Goal: Information Seeking & Learning: Learn about a topic

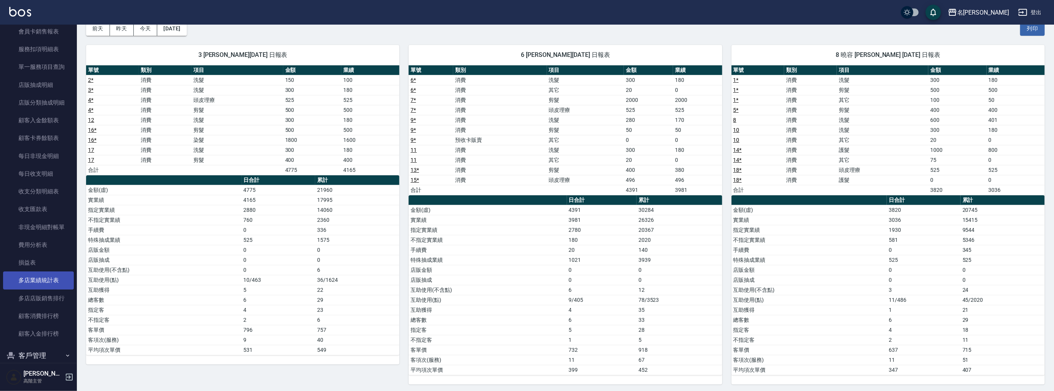
scroll to position [603, 0]
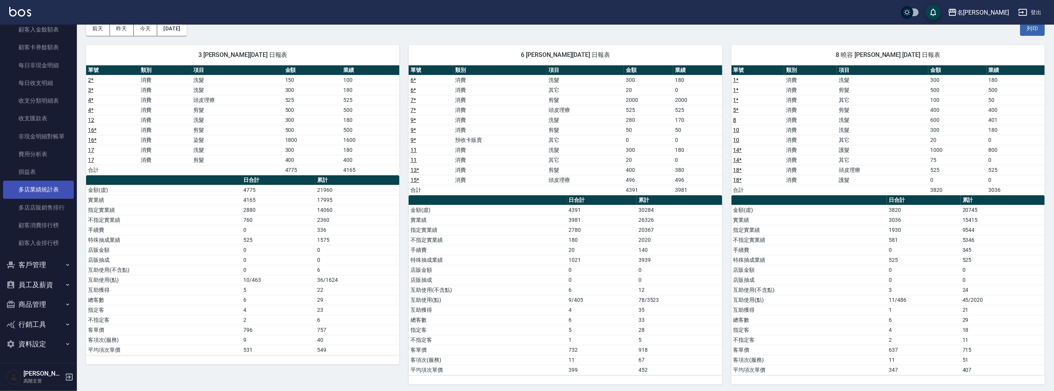
click at [55, 187] on link "多店業績統計表" at bounding box center [38, 190] width 71 height 18
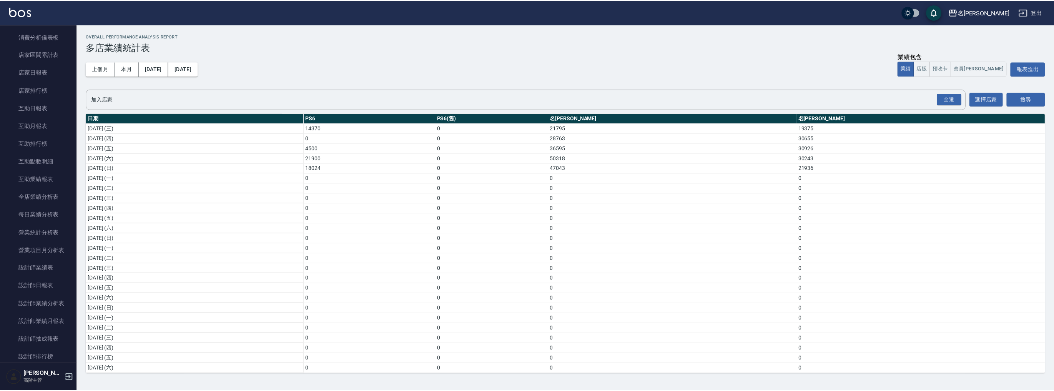
scroll to position [287, 0]
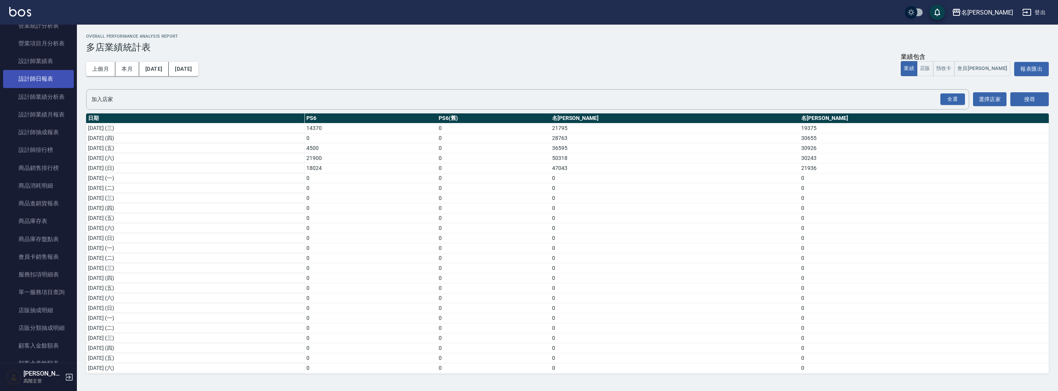
click at [50, 78] on link "設計師日報表" at bounding box center [38, 79] width 71 height 18
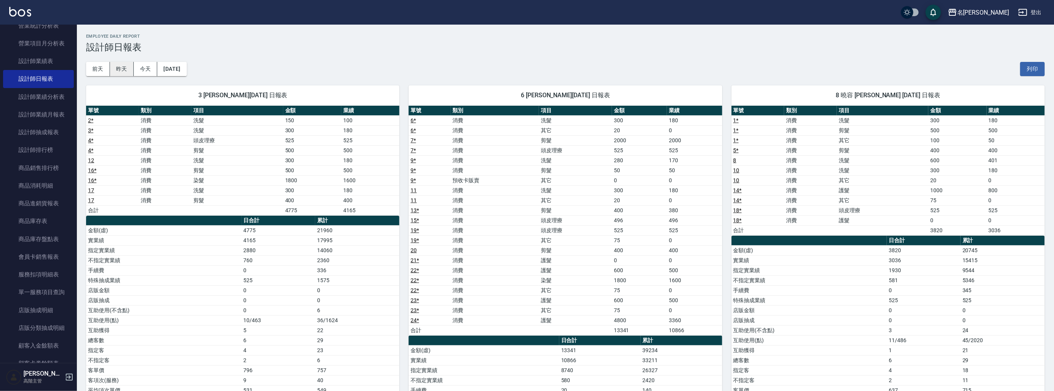
click at [122, 65] on button "昨天" at bounding box center [122, 69] width 24 height 14
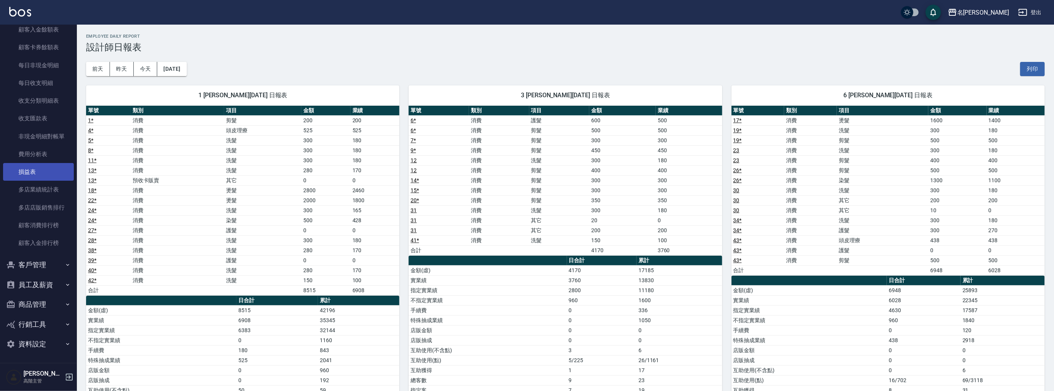
scroll to position [431, 0]
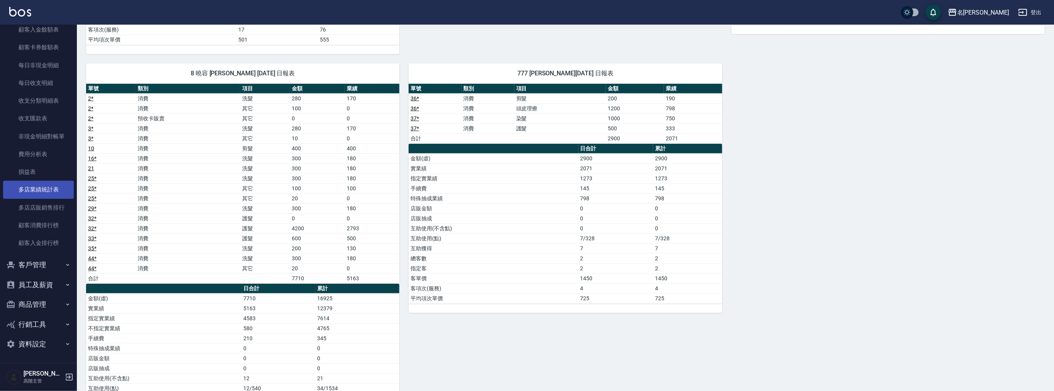
click at [53, 187] on link "多店業績統計表" at bounding box center [38, 190] width 71 height 18
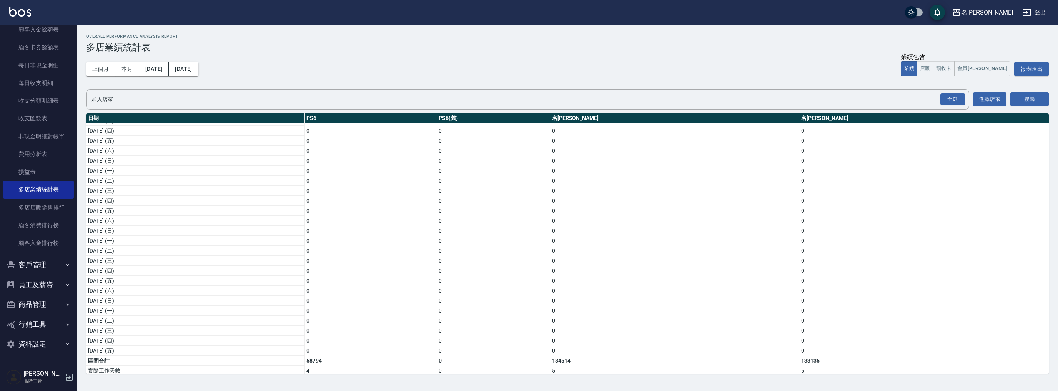
scroll to position [102, 0]
click at [42, 165] on link "損益表" at bounding box center [38, 172] width 71 height 18
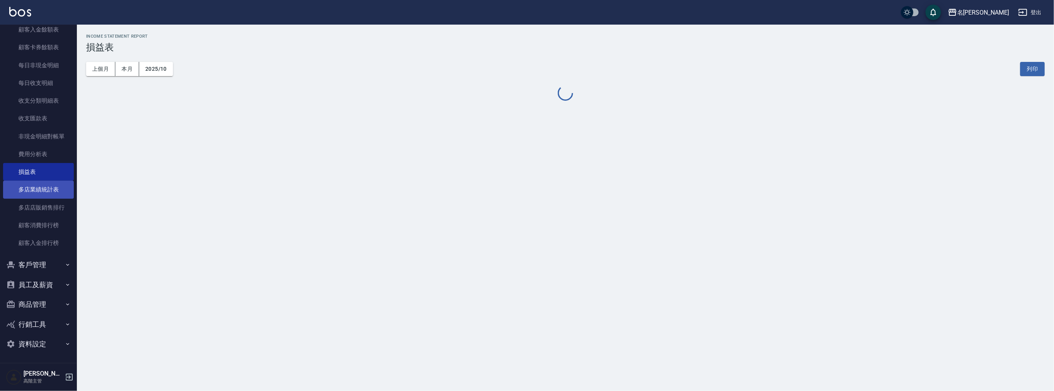
click at [63, 185] on link "多店業績統計表" at bounding box center [38, 190] width 71 height 18
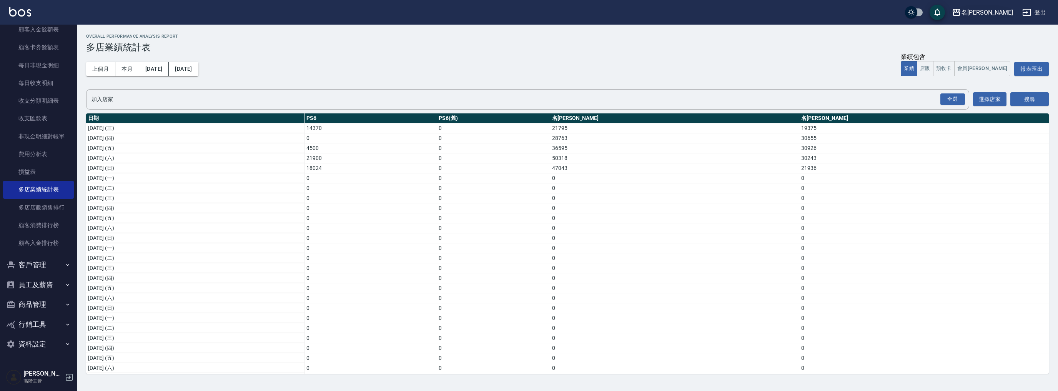
click at [1003, 13] on div "名[PERSON_NAME]" at bounding box center [987, 13] width 52 height 10
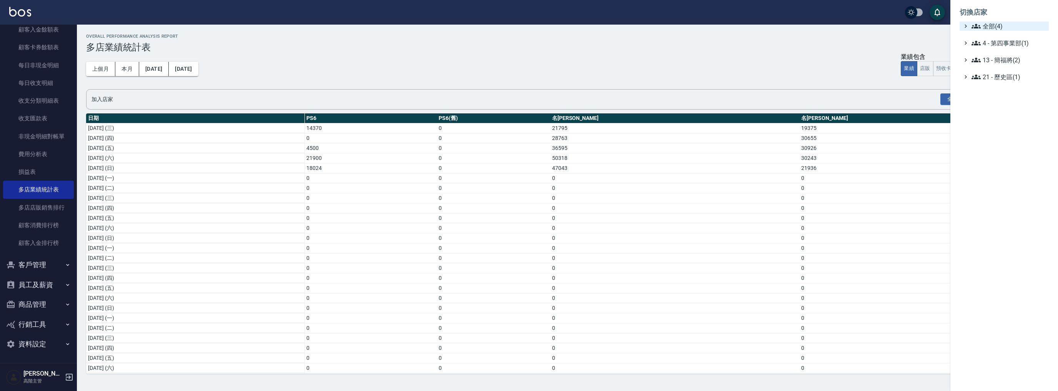
click at [992, 28] on span "全部(4)" at bounding box center [1009, 26] width 74 height 9
click at [1002, 64] on span "名[PERSON_NAME]" at bounding box center [1008, 61] width 75 height 9
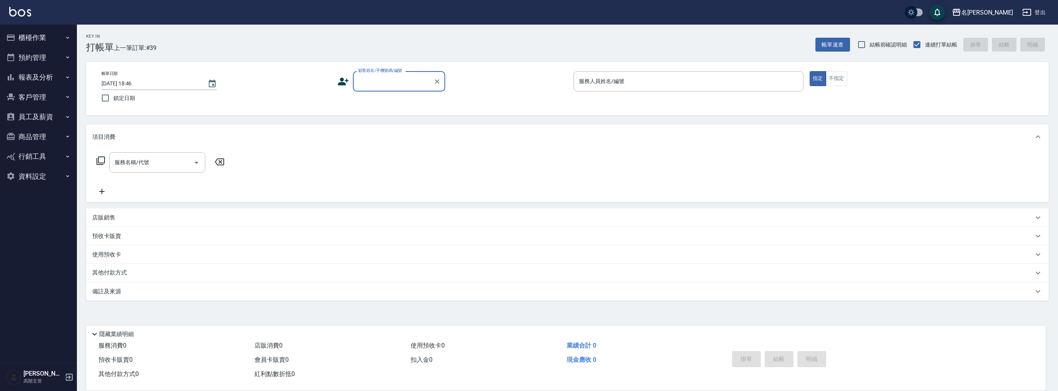
click at [37, 75] on button "報表及分析" at bounding box center [38, 77] width 71 height 20
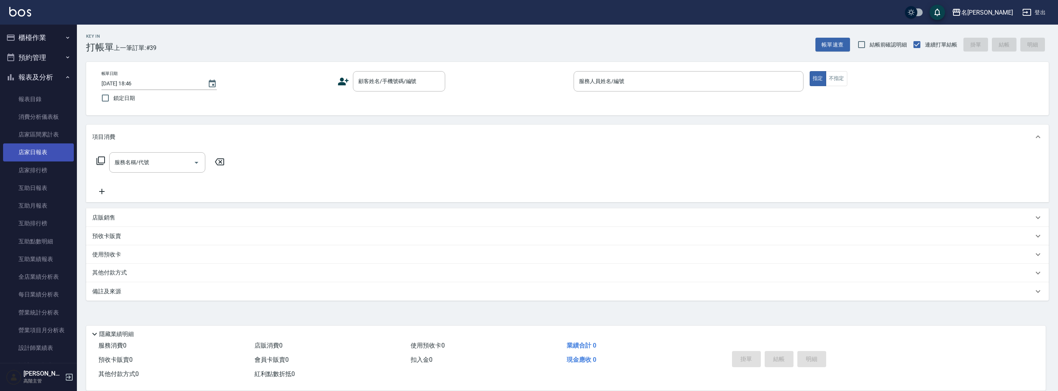
click at [43, 154] on link "店家日報表" at bounding box center [38, 152] width 71 height 18
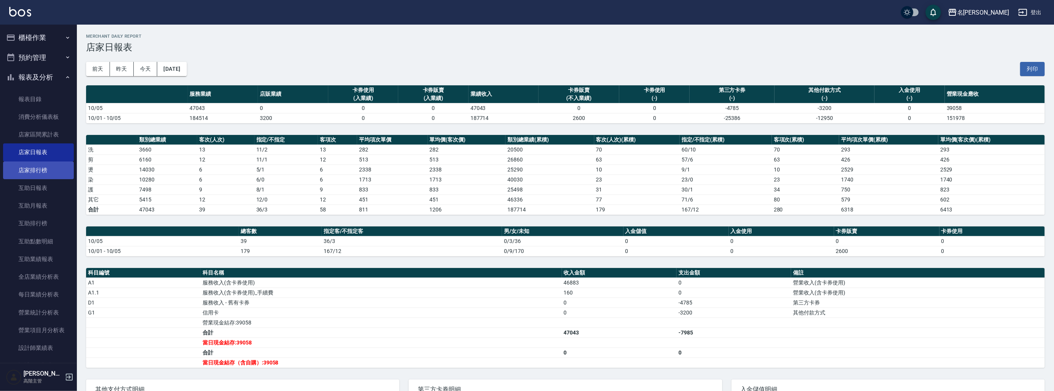
scroll to position [143, 0]
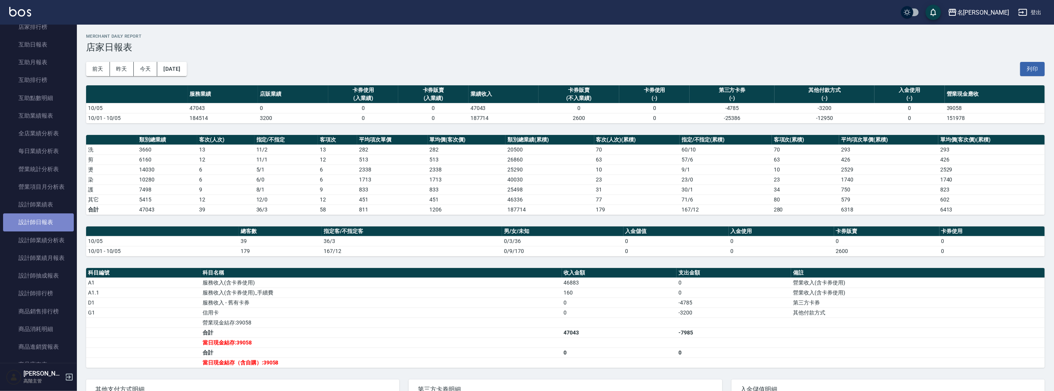
click at [47, 217] on link "設計師日報表" at bounding box center [38, 222] width 71 height 18
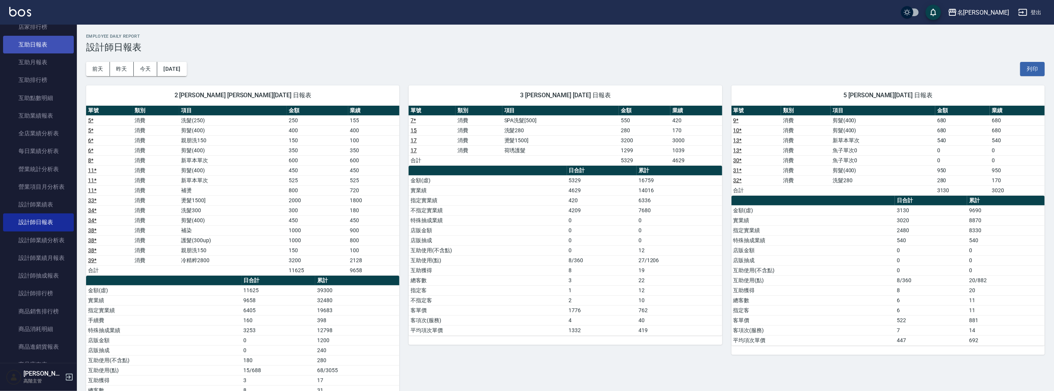
click at [42, 49] on link "互助日報表" at bounding box center [38, 45] width 71 height 18
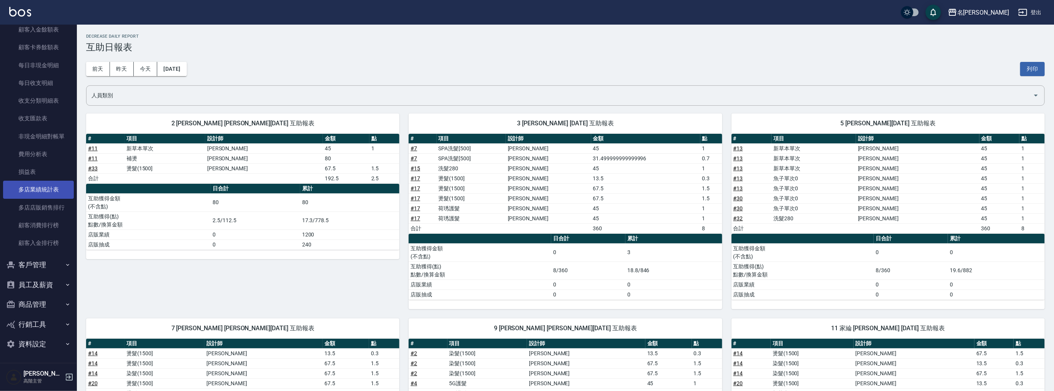
scroll to position [502, 0]
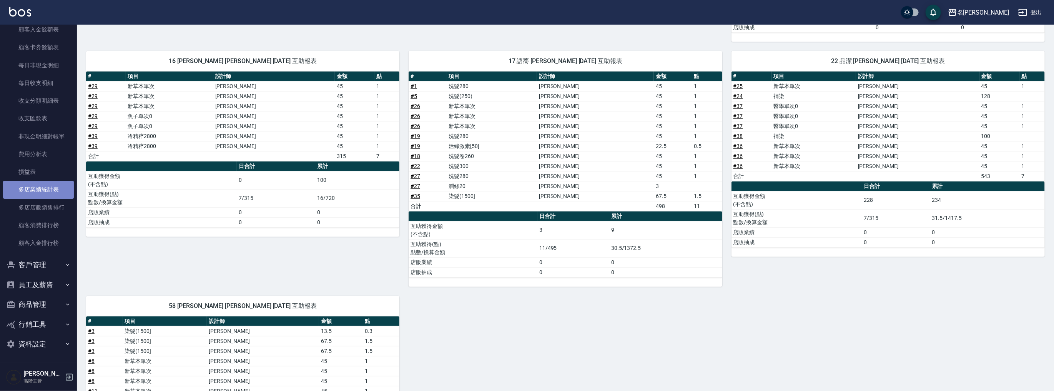
click at [44, 189] on link "多店業績統計表" at bounding box center [38, 190] width 71 height 18
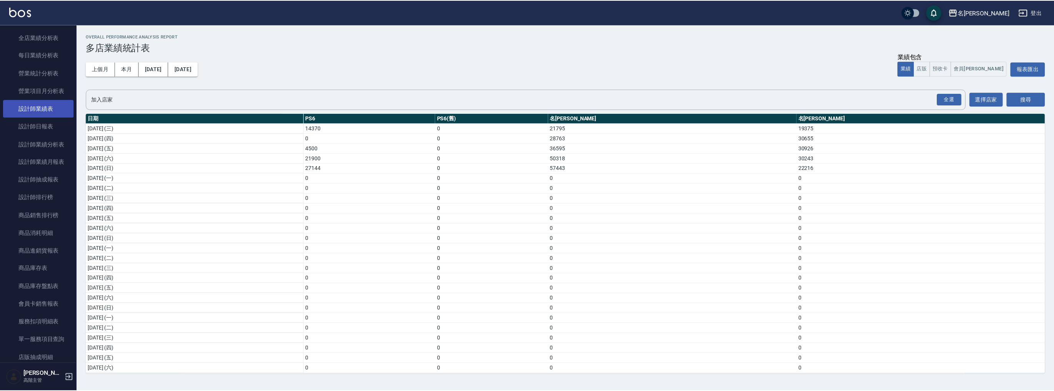
scroll to position [172, 0]
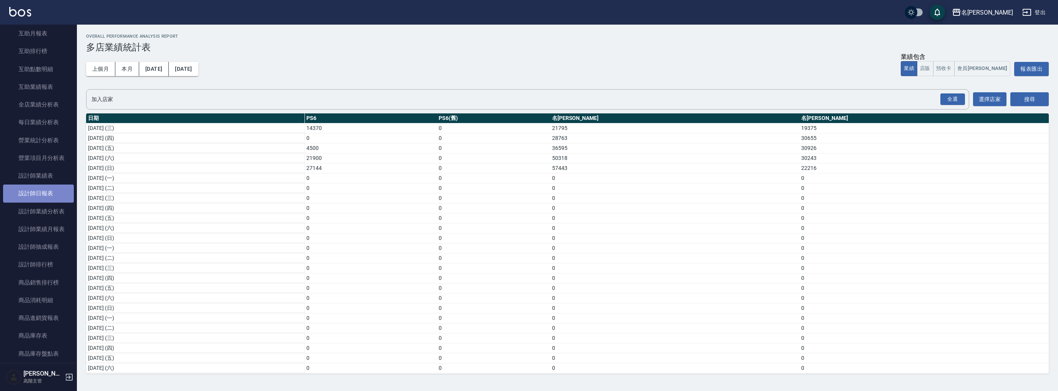
click at [40, 193] on link "設計師日報表" at bounding box center [38, 194] width 71 height 18
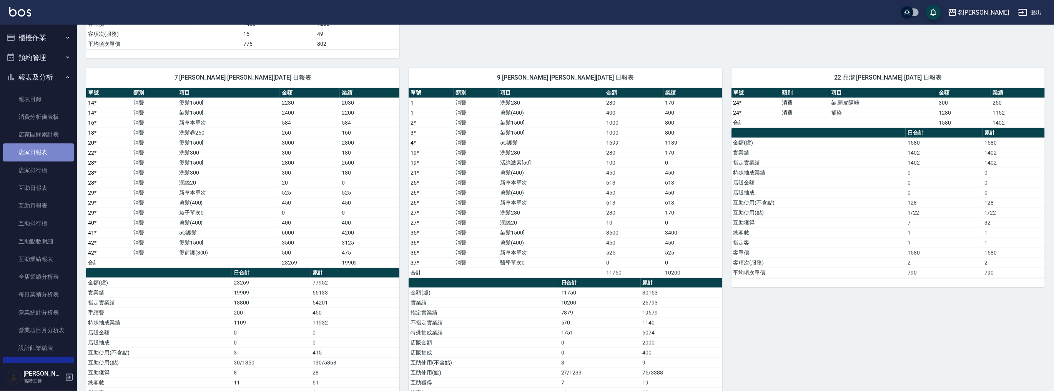
click at [46, 154] on link "店家日報表" at bounding box center [38, 152] width 71 height 18
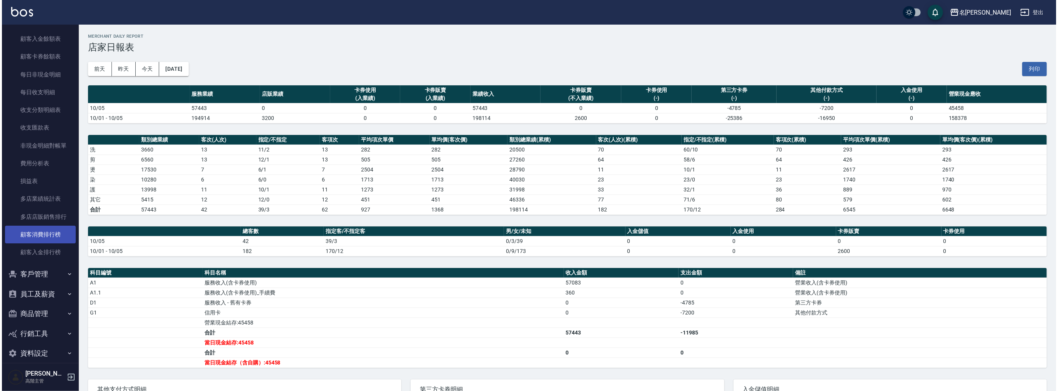
scroll to position [603, 0]
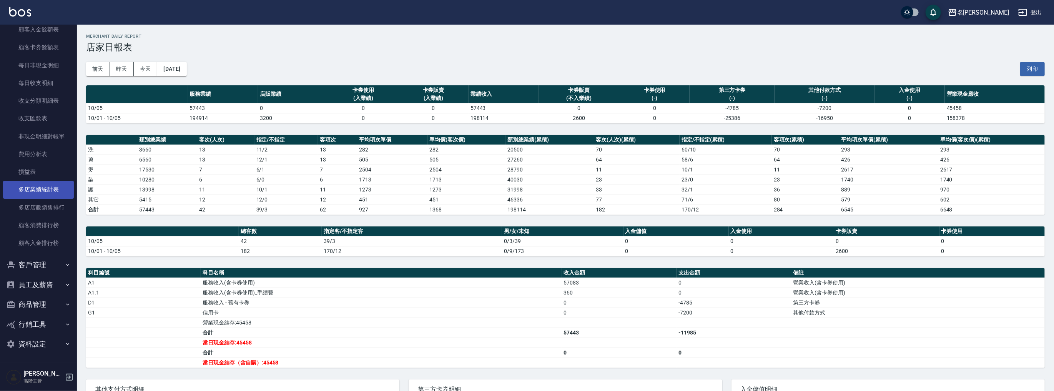
click at [46, 194] on link "多店業績統計表" at bounding box center [38, 190] width 71 height 18
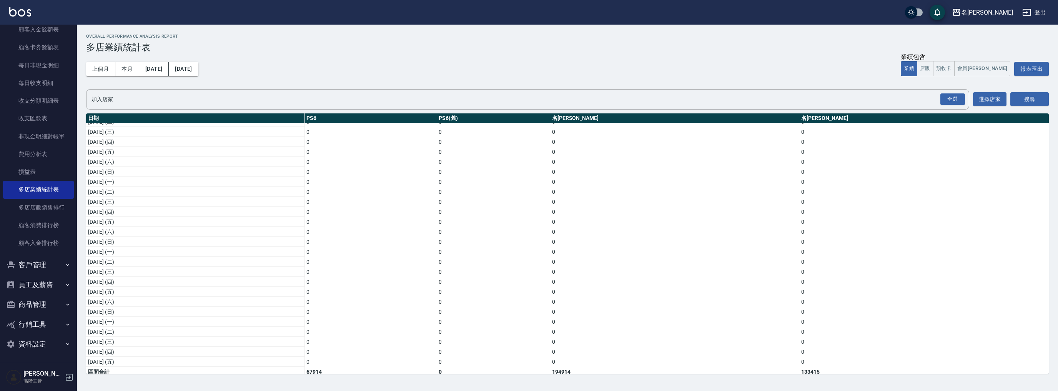
scroll to position [102, 0]
